Goal: Task Accomplishment & Management: Manage account settings

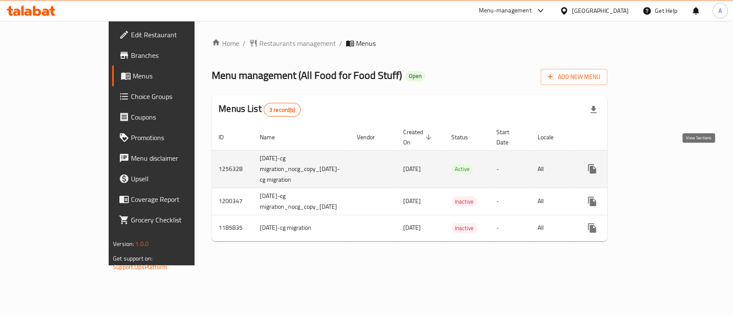
click at [658, 165] on icon "enhanced table" at bounding box center [654, 169] width 8 height 8
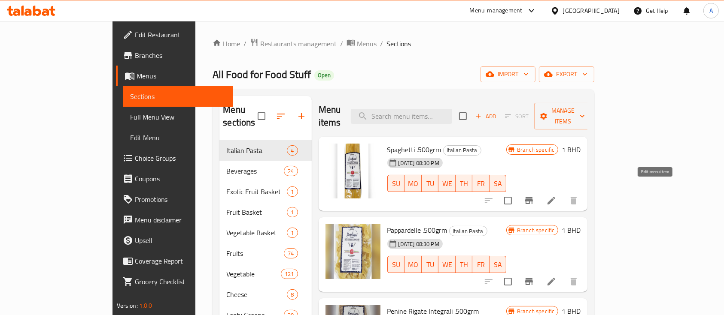
click at [556, 196] on icon at bounding box center [551, 201] width 10 height 10
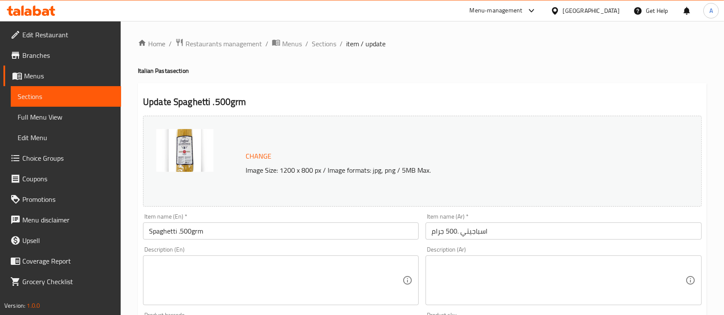
click at [428, 65] on div "Home / Restaurants management / Menus / Sections / item / update Italian Pasta …" at bounding box center [422, 320] width 569 height 564
click at [41, 155] on span "Choice Groups" at bounding box center [68, 158] width 92 height 10
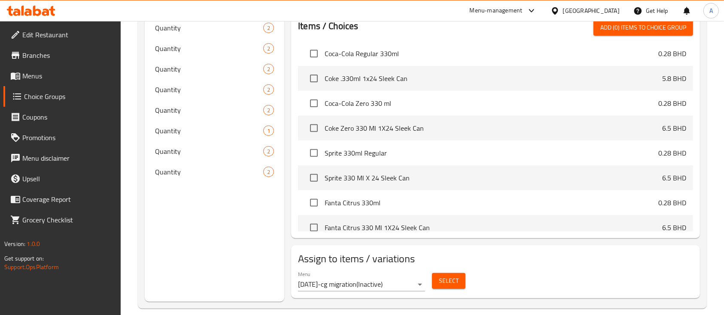
scroll to position [309, 0]
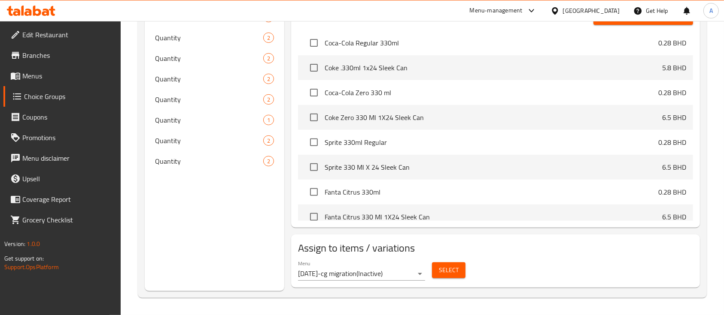
click at [45, 115] on span "Coupons" at bounding box center [68, 117] width 92 height 10
